Goal: Information Seeking & Learning: Learn about a topic

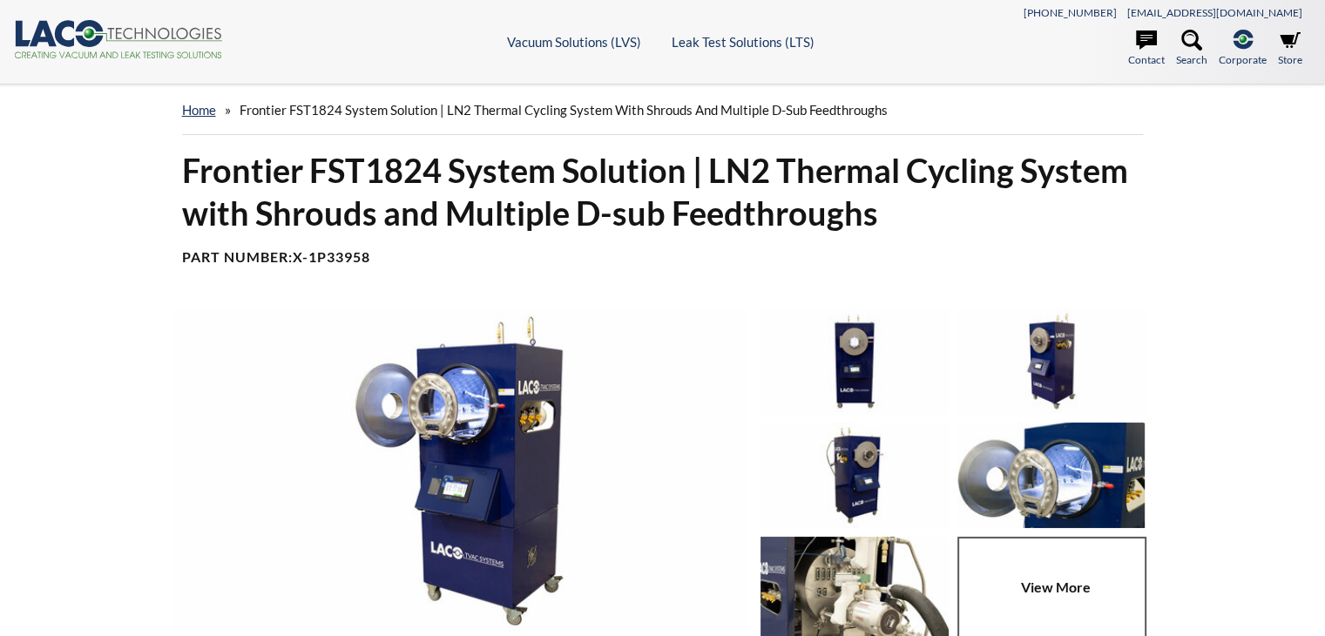
select select "Widget překladu jazyků"
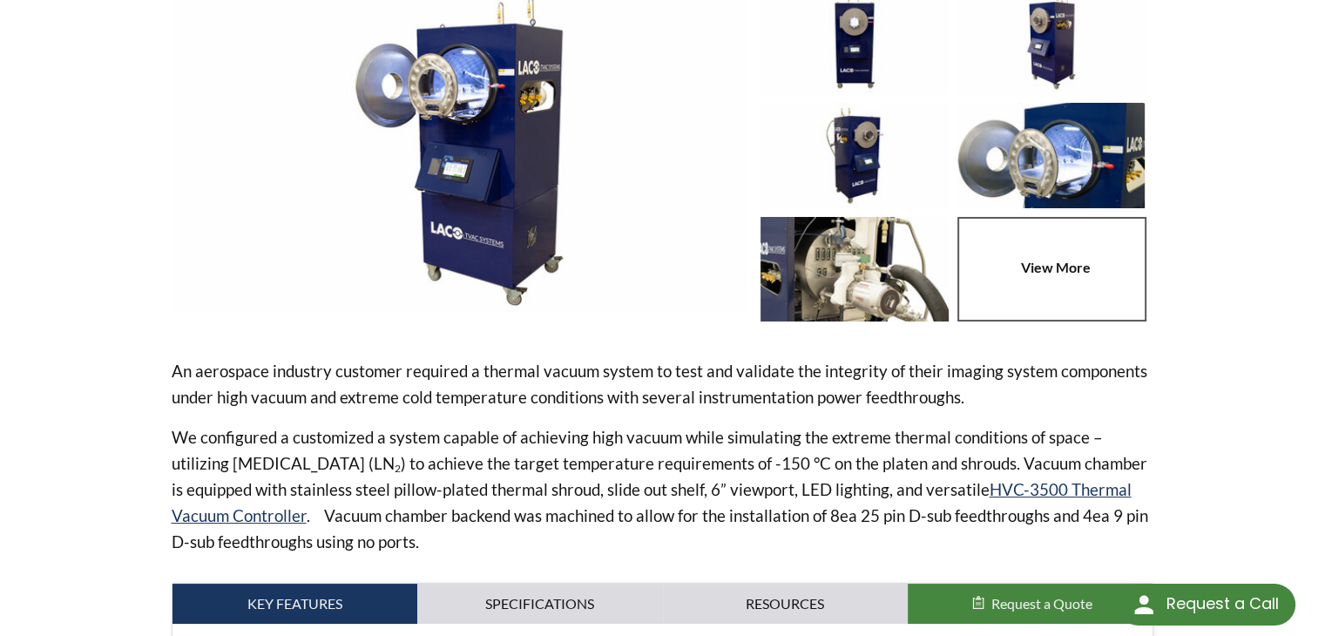
scroll to position [348, 0]
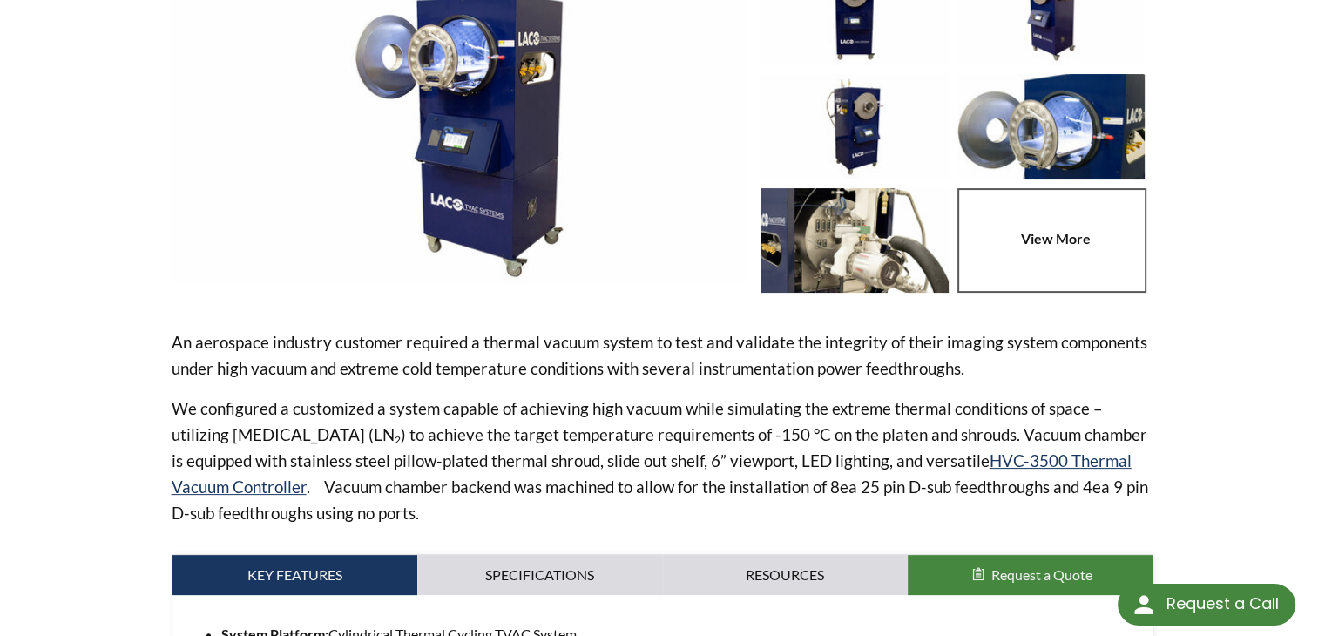
click at [910, 226] on img at bounding box center [854, 240] width 188 height 105
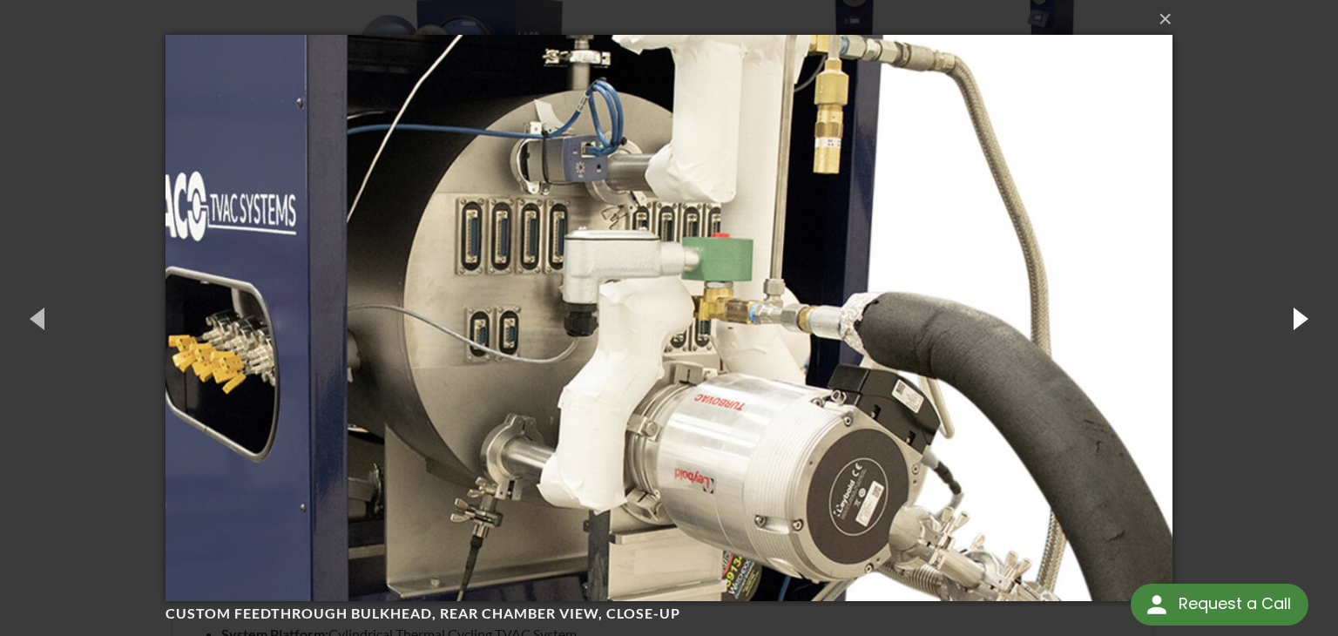
click at [1292, 320] on button "button" at bounding box center [1298, 318] width 78 height 96
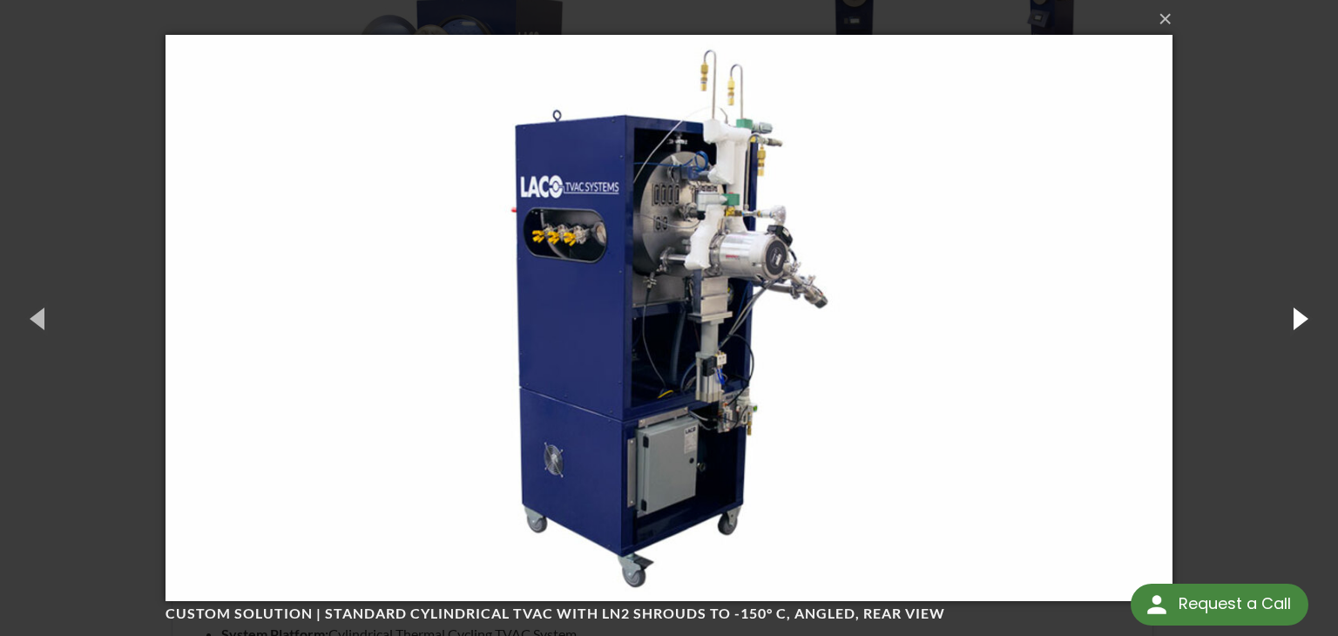
click at [1292, 320] on button "button" at bounding box center [1298, 318] width 78 height 96
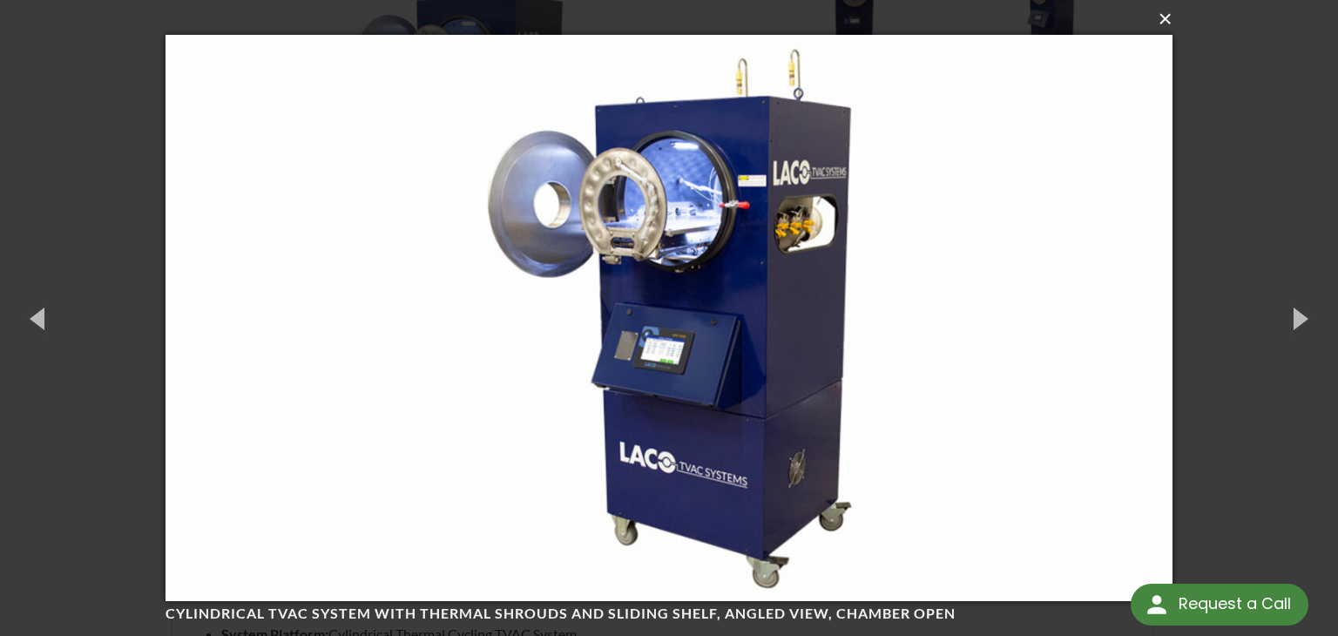
click at [1162, 24] on button "×" at bounding box center [674, 19] width 1007 height 38
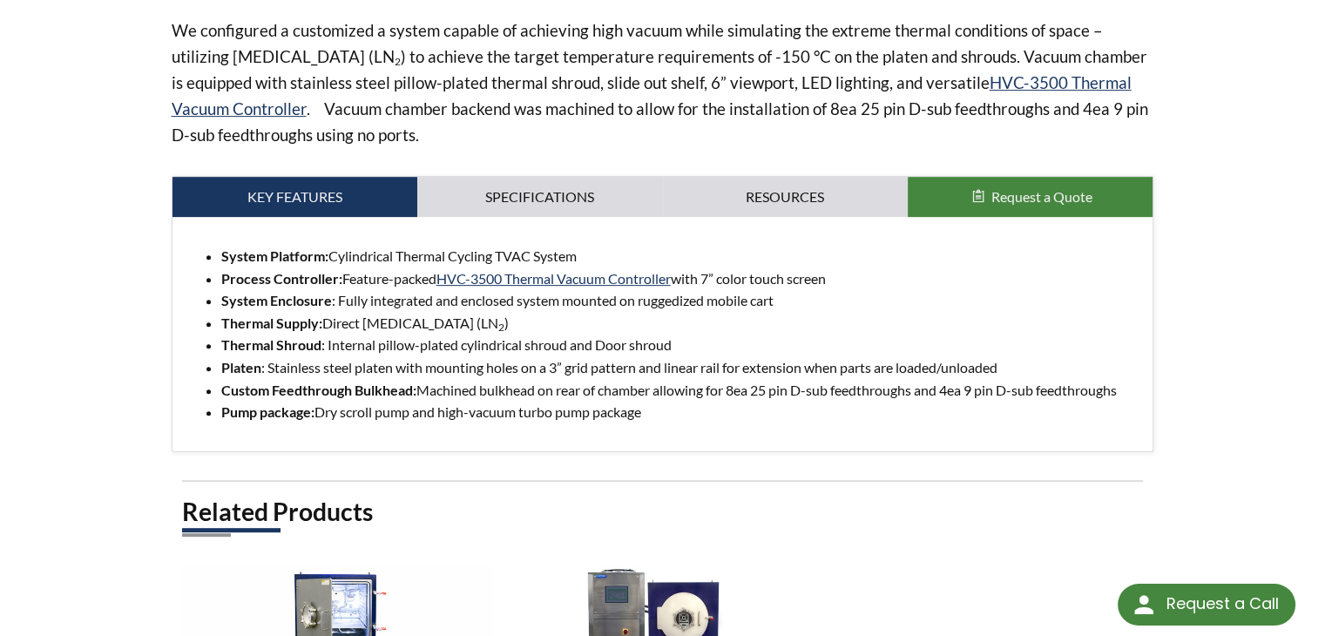
scroll to position [610, 0]
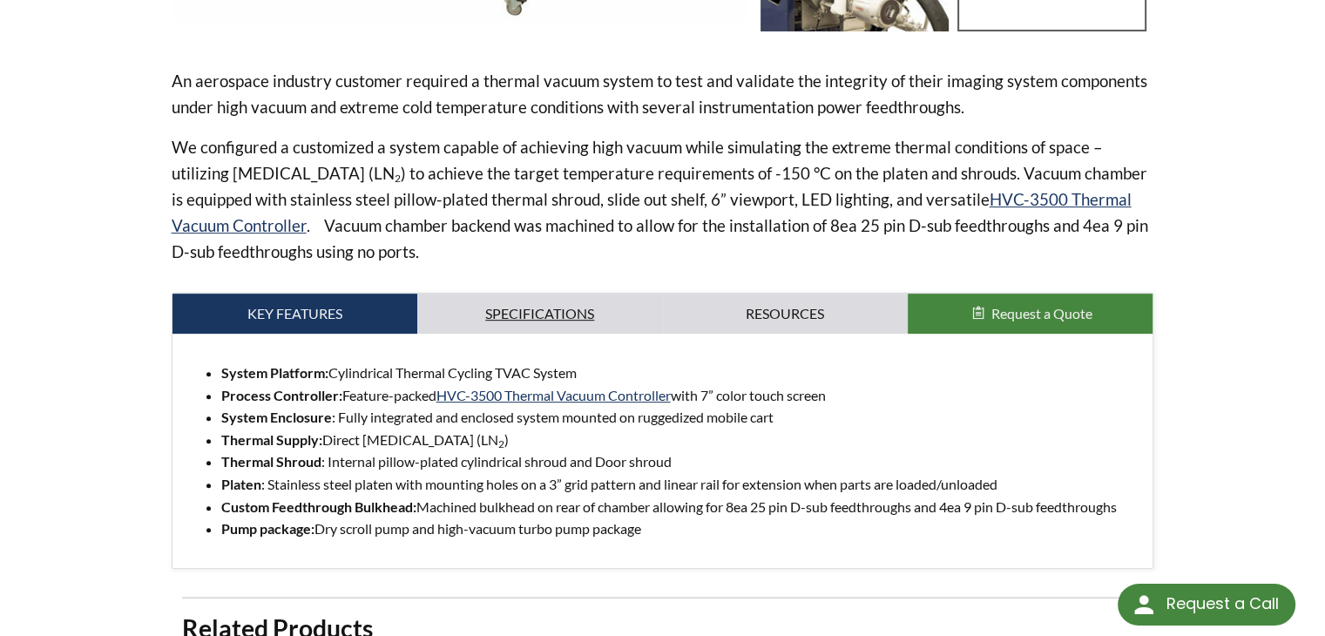
click at [557, 311] on link "Specifications" at bounding box center [539, 313] width 245 height 40
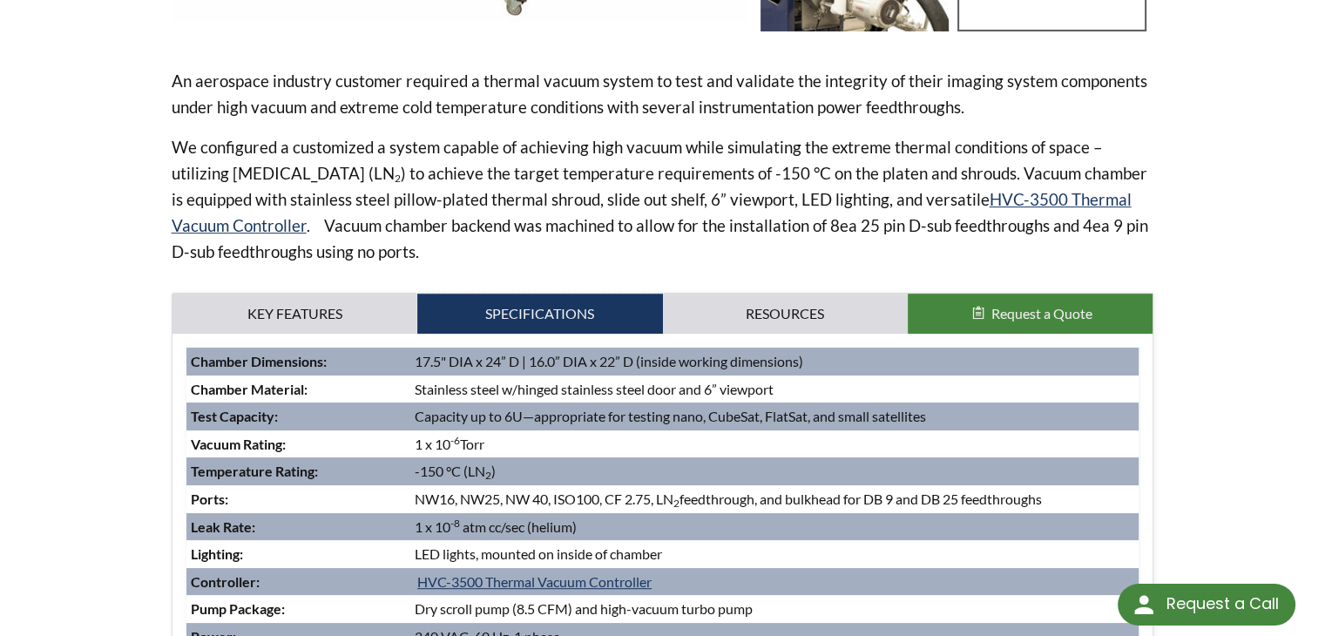
scroll to position [784, 0]
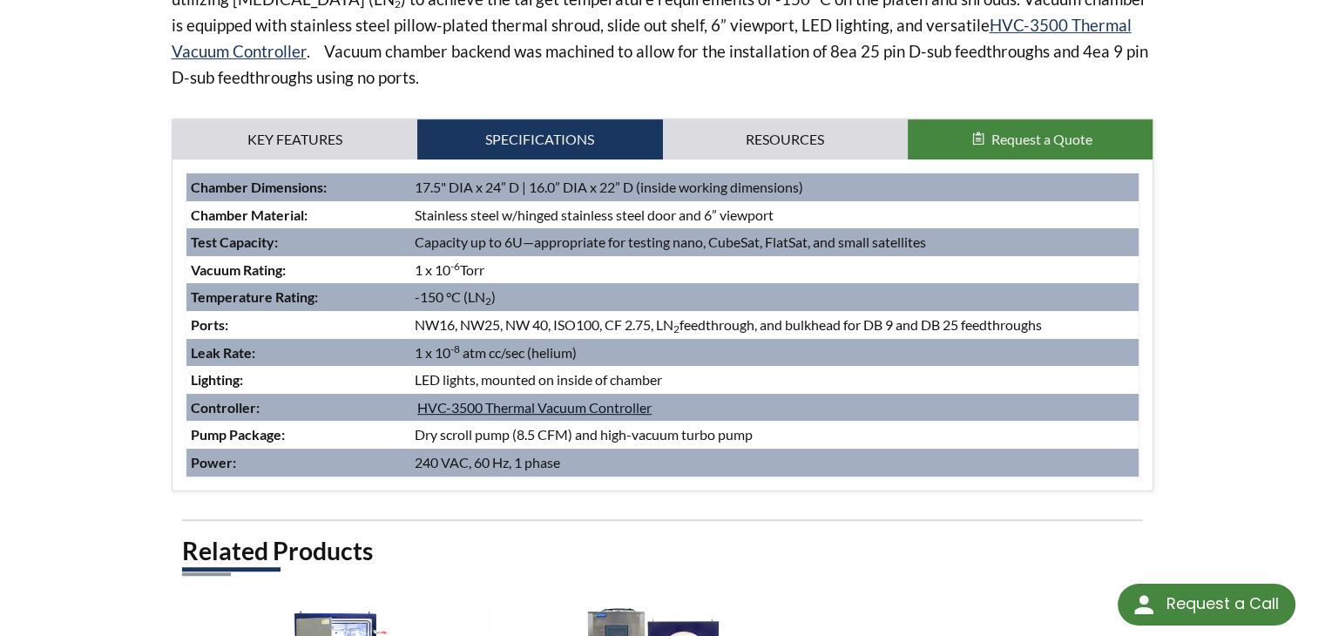
click at [590, 407] on link "HVC-3500 Thermal Vacuum Controller" at bounding box center [534, 407] width 234 height 17
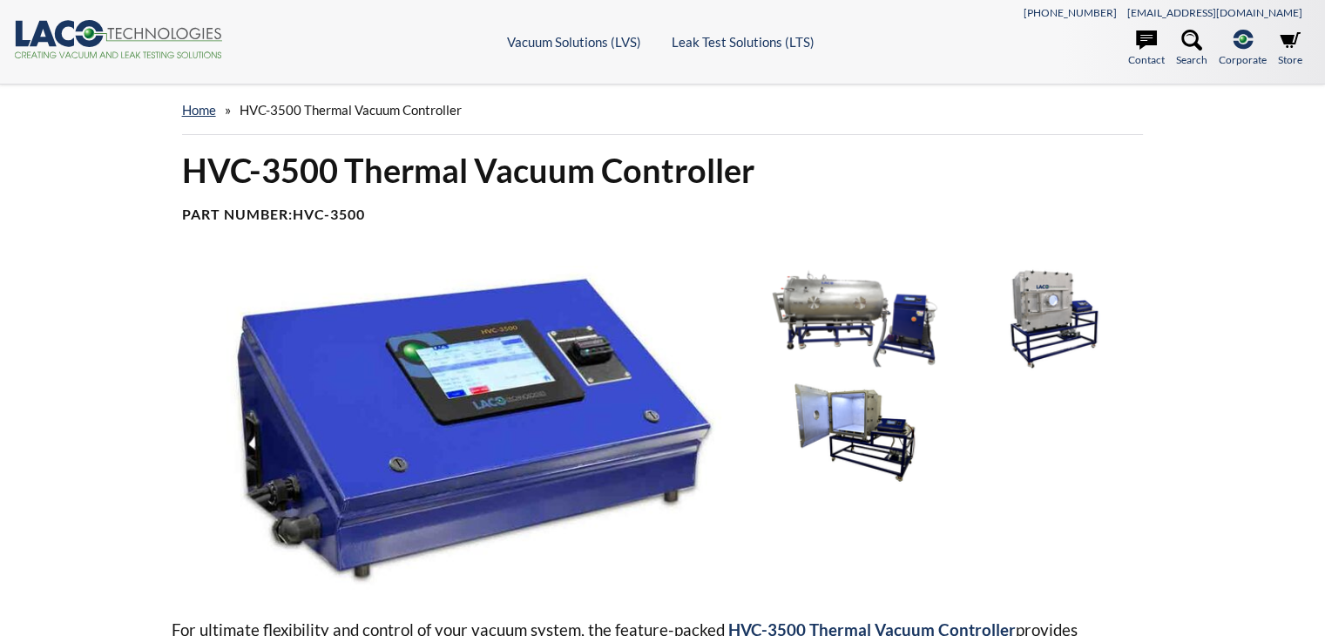
select select "Widget překladu jazyků"
click at [848, 295] on img at bounding box center [854, 318] width 188 height 105
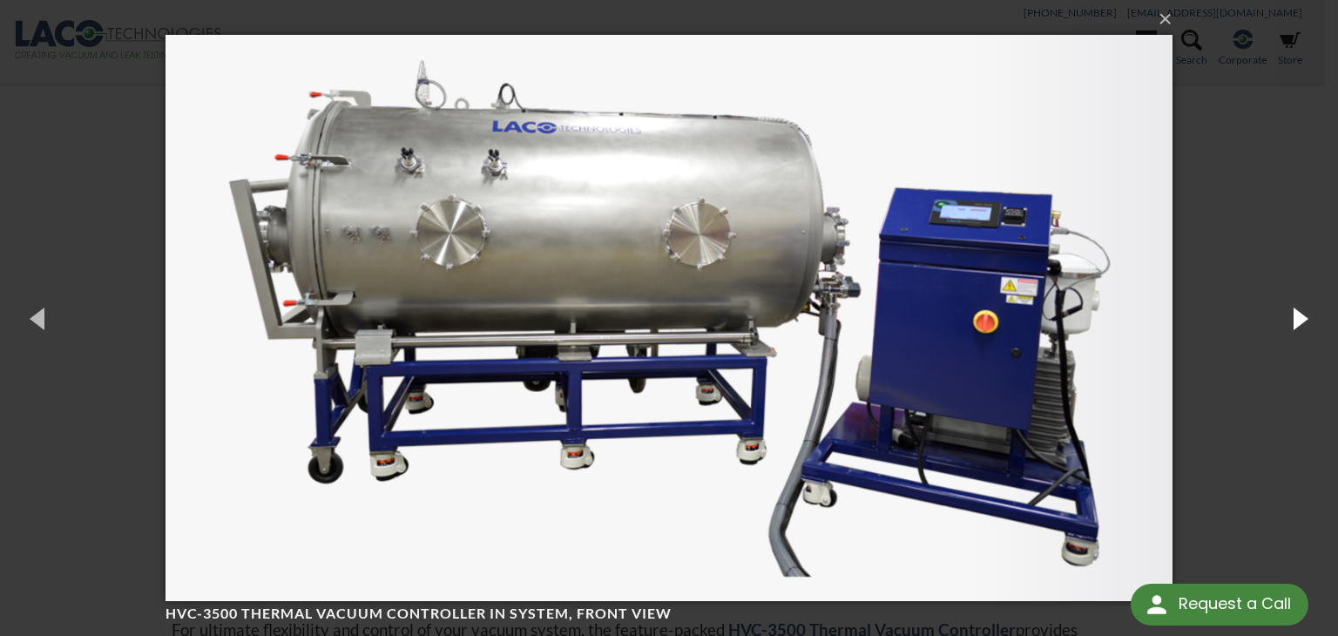
click at [1288, 323] on button "button" at bounding box center [1298, 318] width 78 height 96
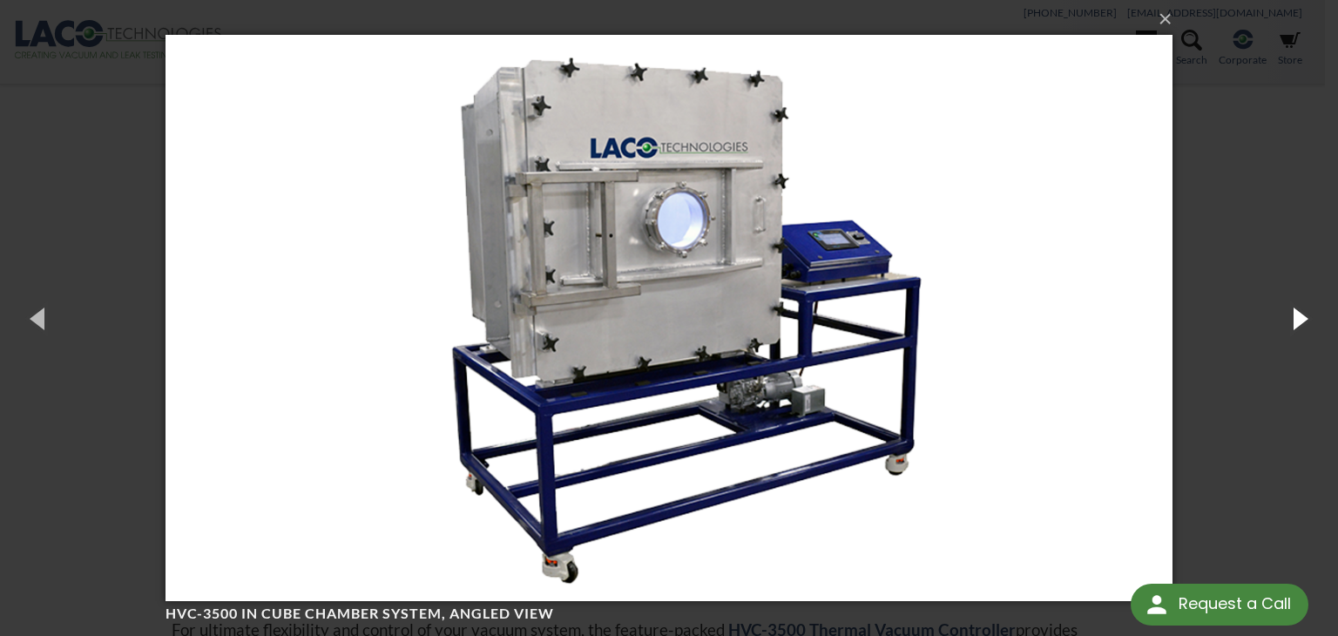
click at [1288, 323] on button "button" at bounding box center [1298, 318] width 78 height 96
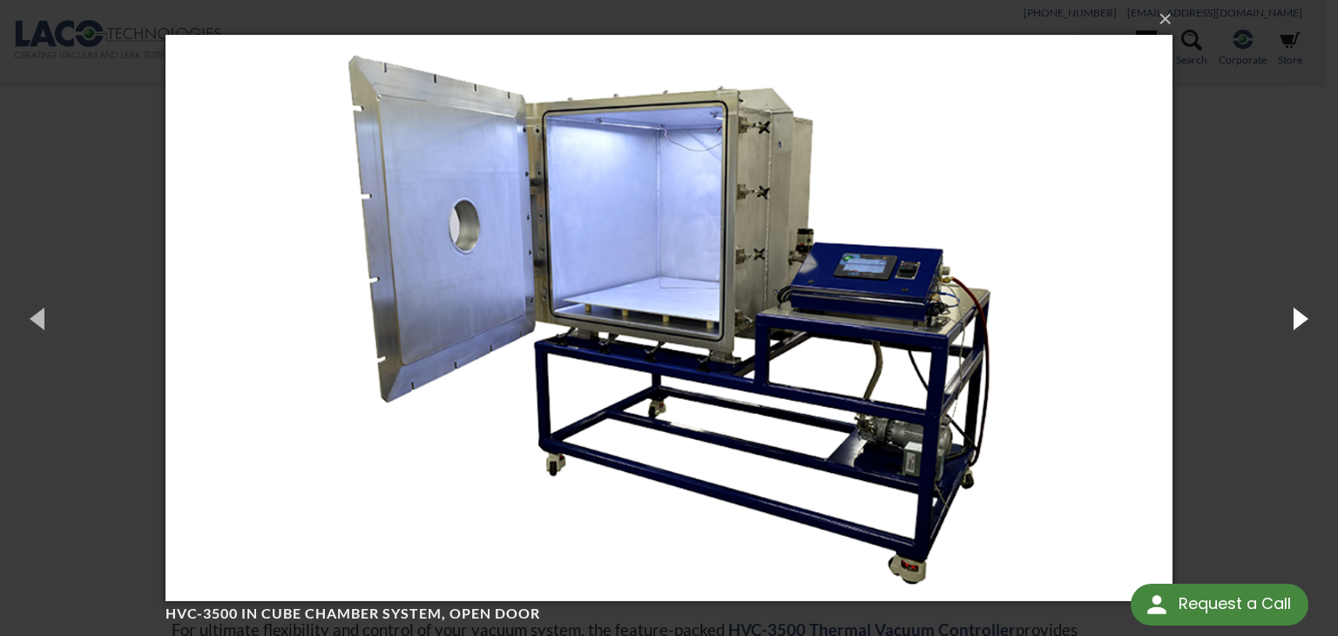
click at [1288, 323] on button "button" at bounding box center [1298, 318] width 78 height 96
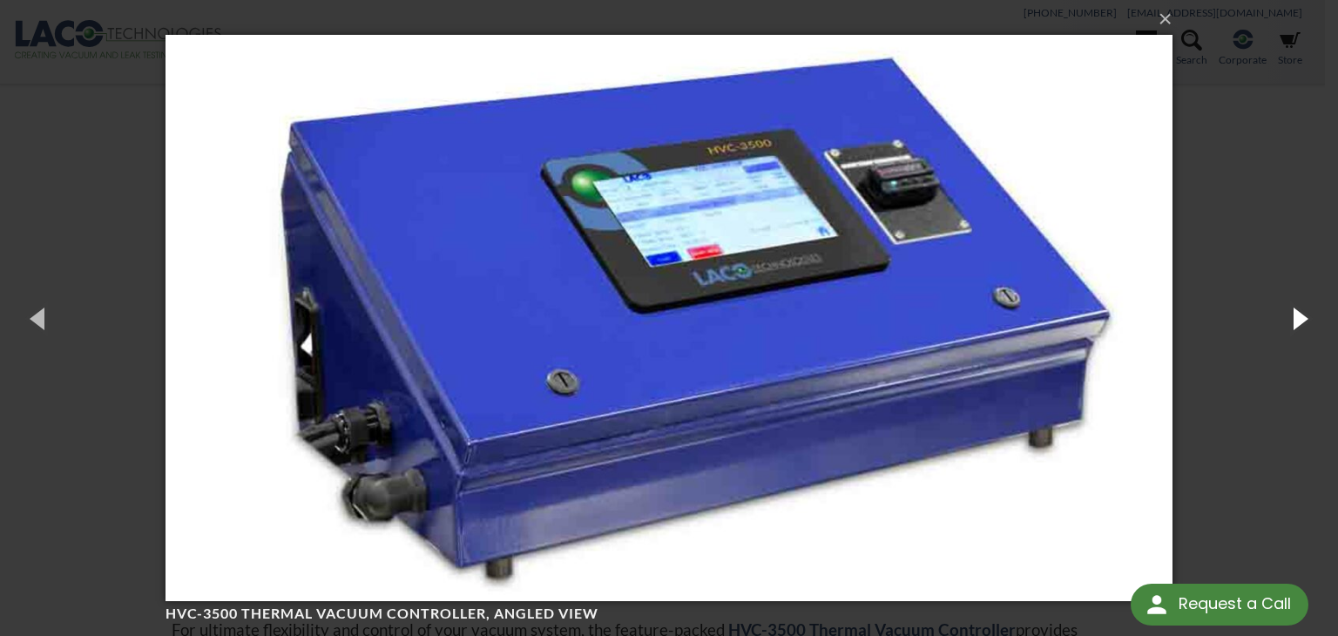
click at [1288, 323] on button "button" at bounding box center [1298, 318] width 78 height 96
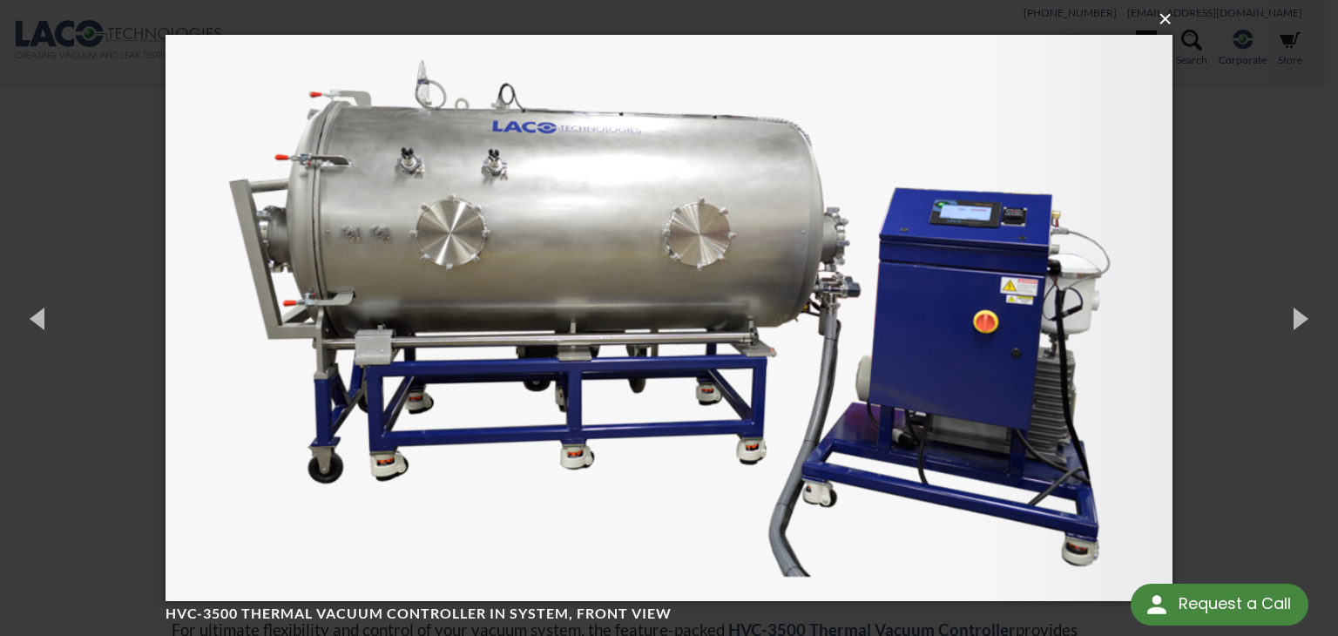
click at [1157, 19] on button "×" at bounding box center [674, 19] width 1007 height 38
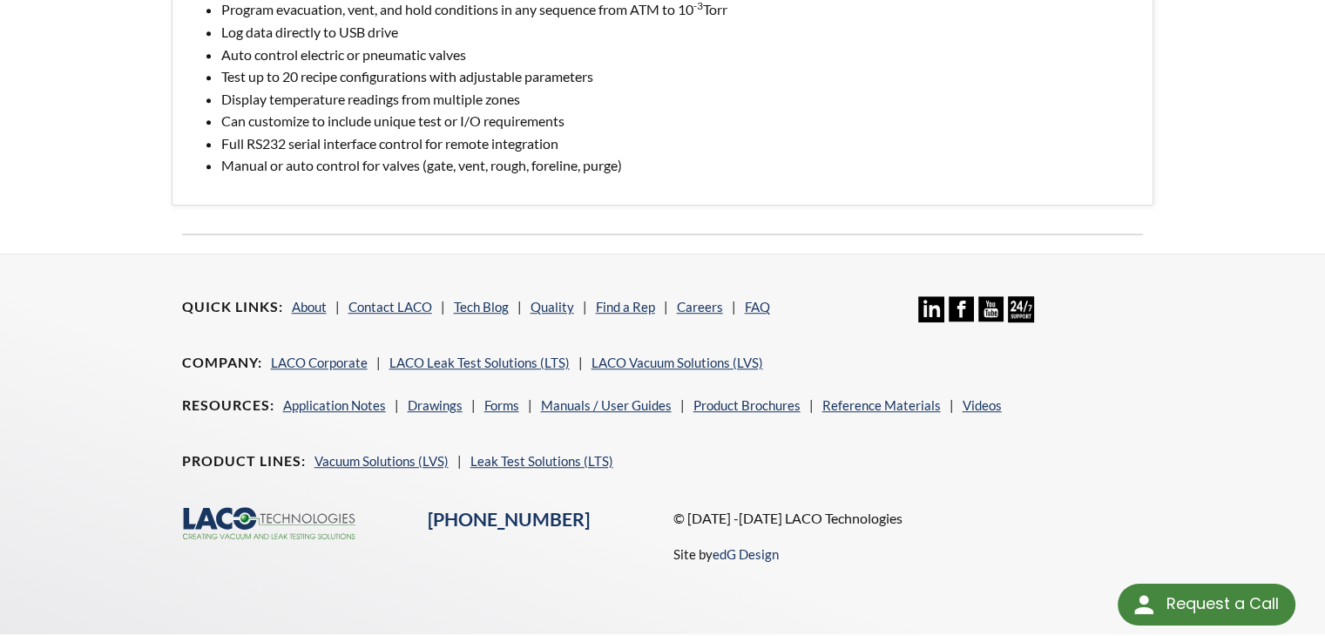
scroll to position [1150, 0]
